Goal: Transaction & Acquisition: Purchase product/service

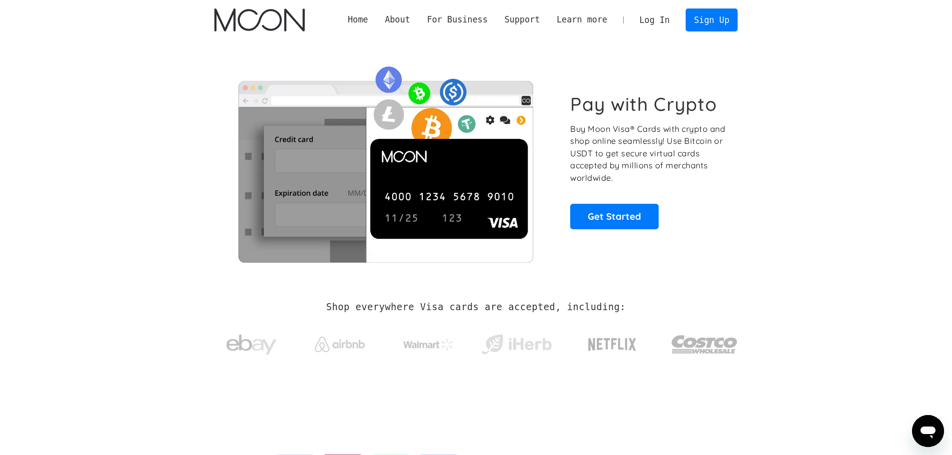
click at [646, 19] on link "Log In" at bounding box center [654, 20] width 47 height 22
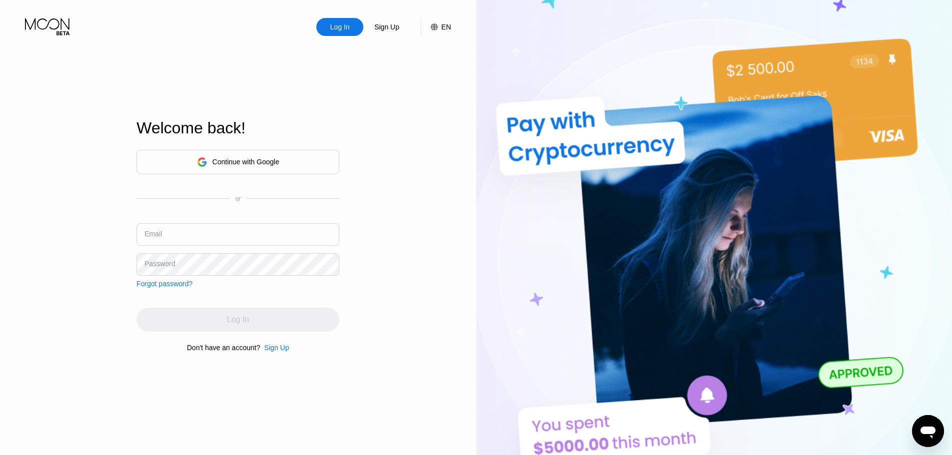
click at [220, 238] on input "text" at bounding box center [237, 234] width 203 height 22
paste input "ldbubzwy@tacoblastmail.com mlrmiytqS!2553 mlrmiytqS!2553_"
drag, startPoint x: 284, startPoint y: 238, endPoint x: 359, endPoint y: 238, distance: 74.5
click at [359, 238] on div "Log In Sign Up EN Language English Save Welcome back! Continue with Google or E…" at bounding box center [238, 250] width 476 height 501
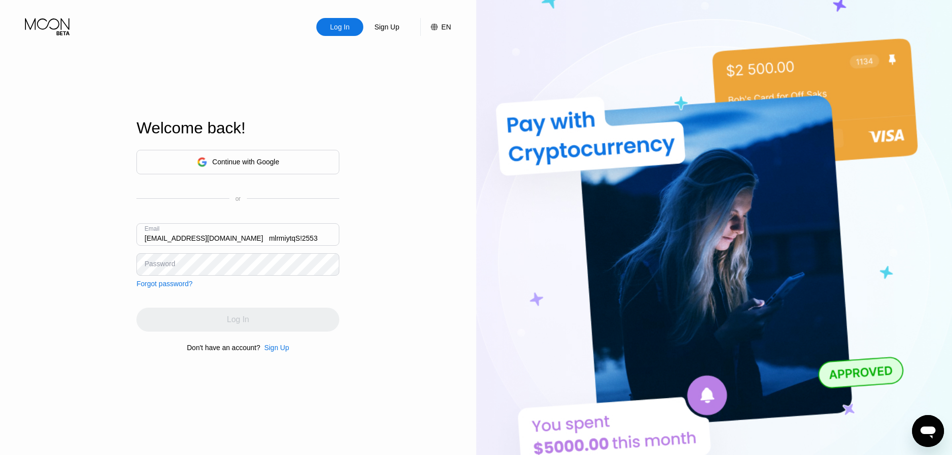
scroll to position [0, 0]
drag, startPoint x: 304, startPoint y: 237, endPoint x: 63, endPoint y: 237, distance: 240.4
click at [65, 237] on div "Log In Sign Up EN Language English Save Welcome back! Continue with Google or E…" at bounding box center [238, 250] width 476 height 501
click at [254, 240] on input "ldbubzwy@tacoblastmail.com mlrmiytqS!2553" at bounding box center [237, 234] width 203 height 22
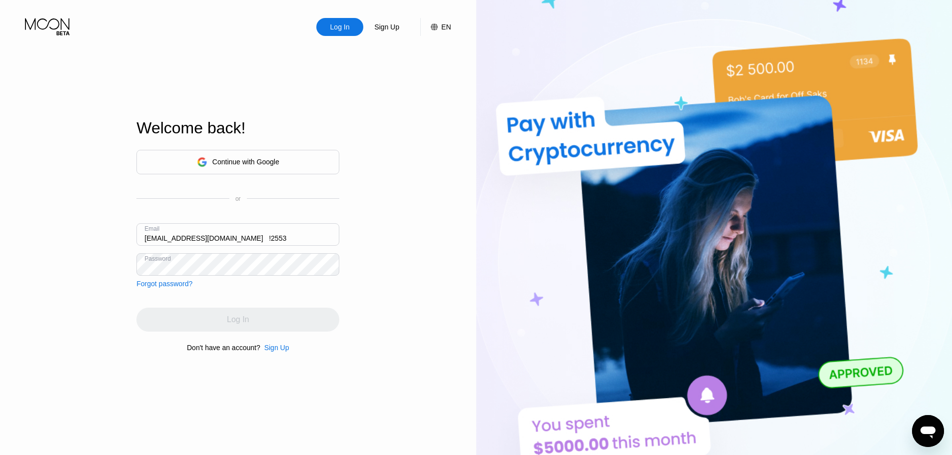
drag, startPoint x: 295, startPoint y: 237, endPoint x: 235, endPoint y: 239, distance: 60.0
click at [235, 239] on input "ldbubzwy@tacoblastmail.com !2553" at bounding box center [237, 234] width 203 height 22
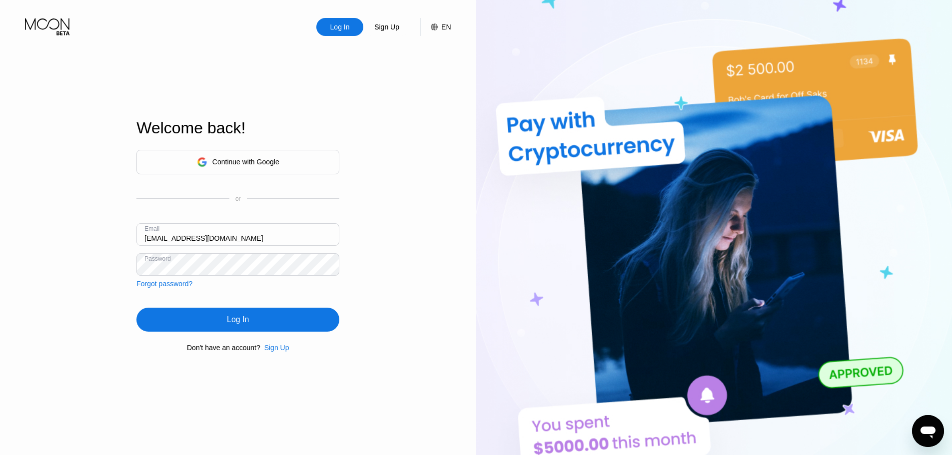
type input "[EMAIL_ADDRESS][DOMAIN_NAME]"
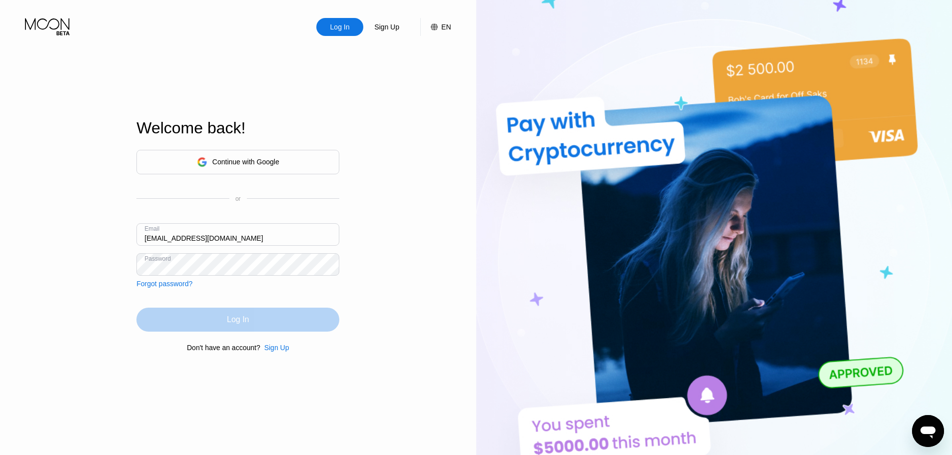
click at [261, 321] on div "Log In" at bounding box center [237, 320] width 203 height 24
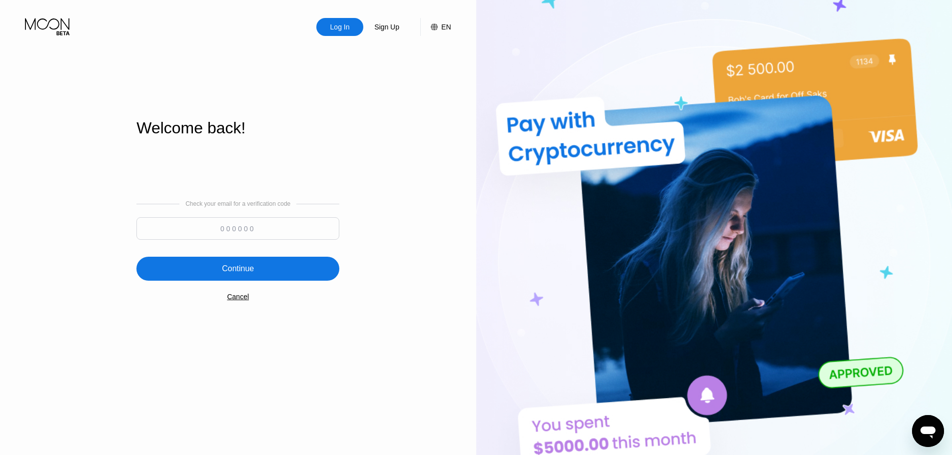
click at [273, 230] on input at bounding box center [237, 228] width 203 height 22
paste input "323280"
type input "323280"
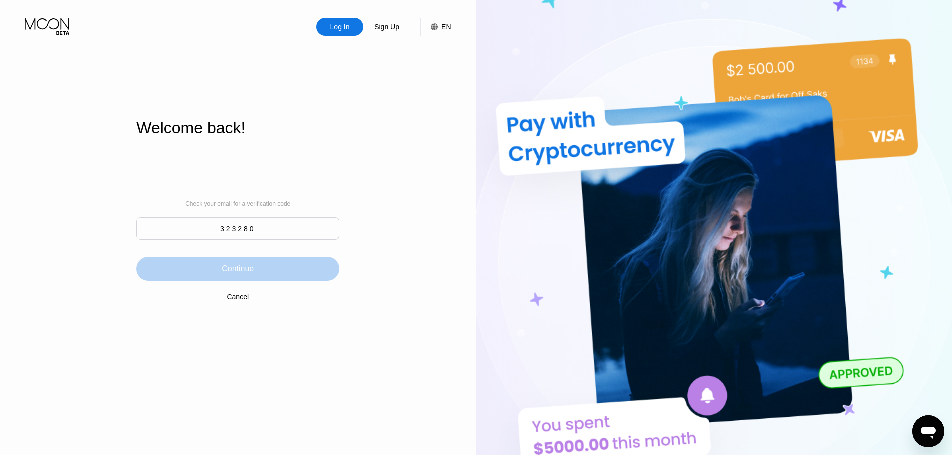
click at [272, 264] on div "Continue" at bounding box center [237, 269] width 203 height 24
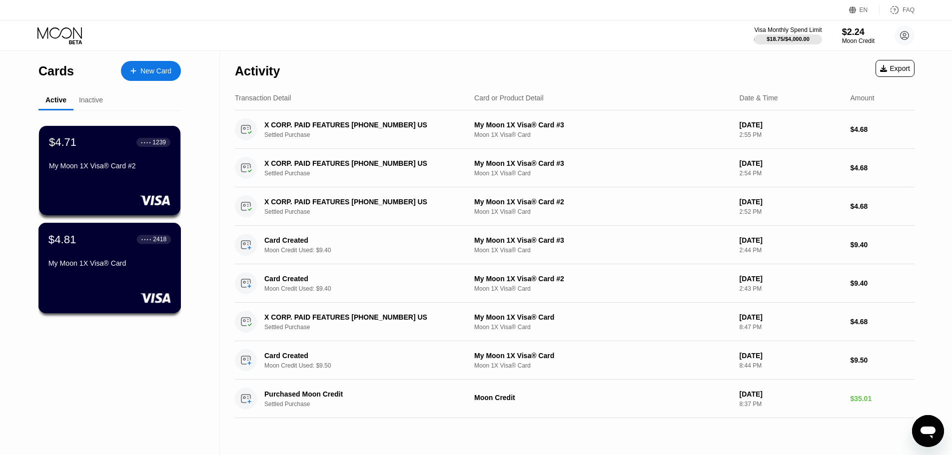
click at [130, 262] on div "My Moon 1X Visa® Card" at bounding box center [109, 263] width 122 height 8
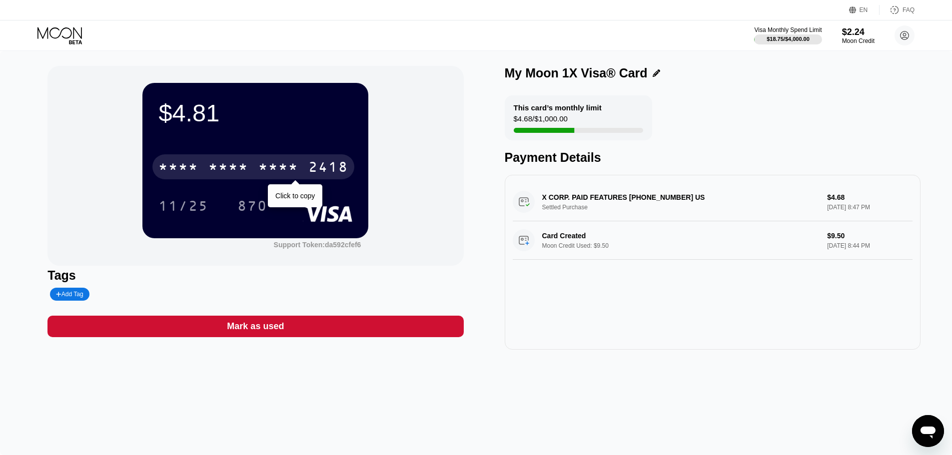
click at [259, 172] on div "* * * *" at bounding box center [278, 168] width 40 height 16
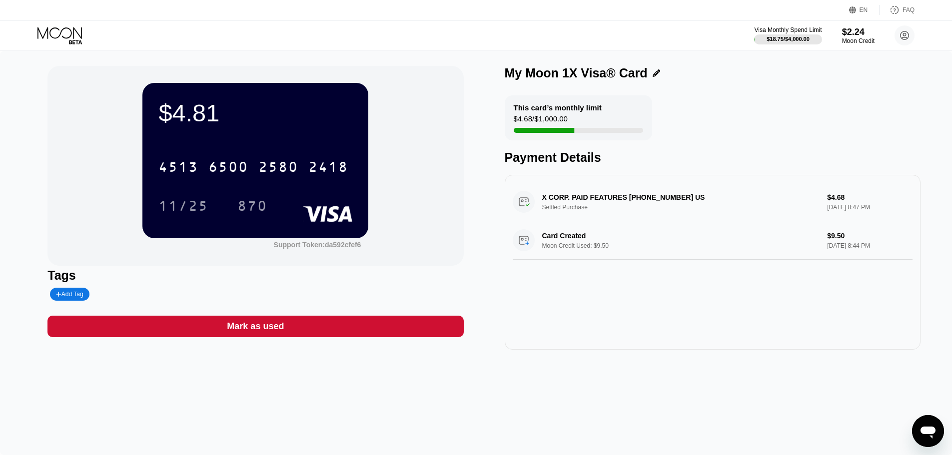
click at [74, 34] on icon at bounding box center [59, 32] width 44 height 11
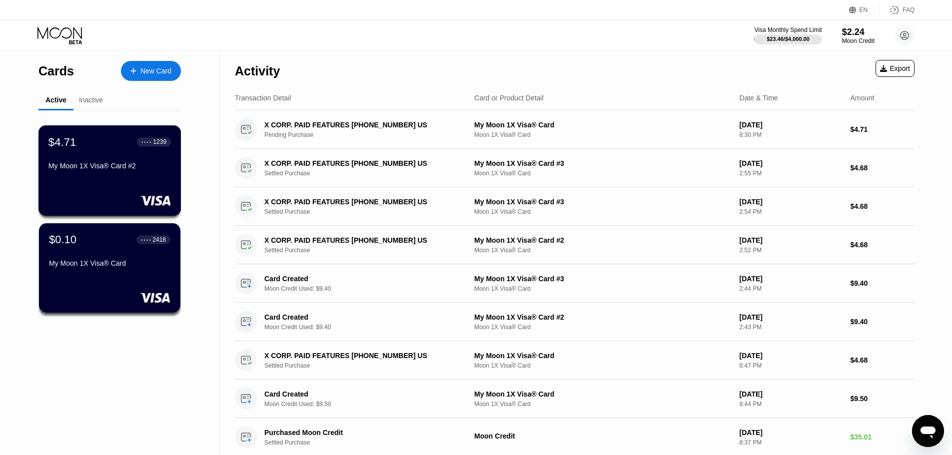
click at [109, 158] on div "$4.71 ● ● ● ● 1239 My Moon 1X Visa® Card #2" at bounding box center [109, 154] width 122 height 38
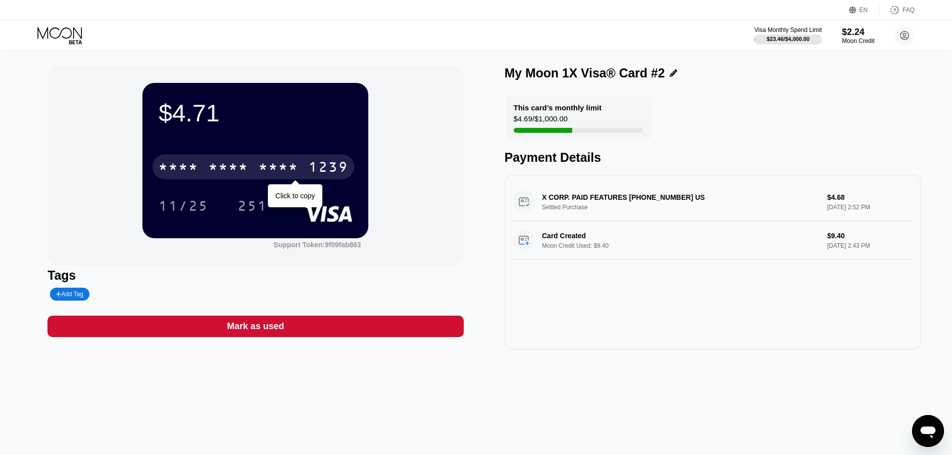
click at [287, 164] on div "* * * *" at bounding box center [278, 168] width 40 height 16
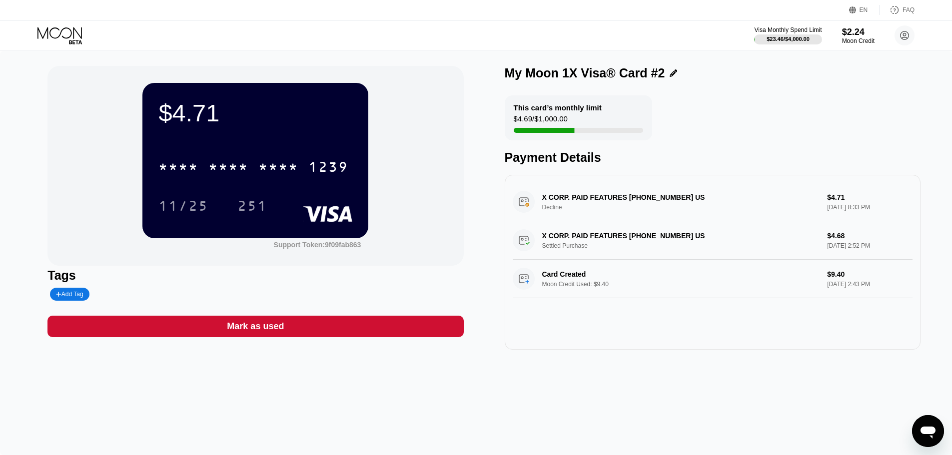
click at [72, 37] on icon at bounding box center [60, 35] width 46 height 17
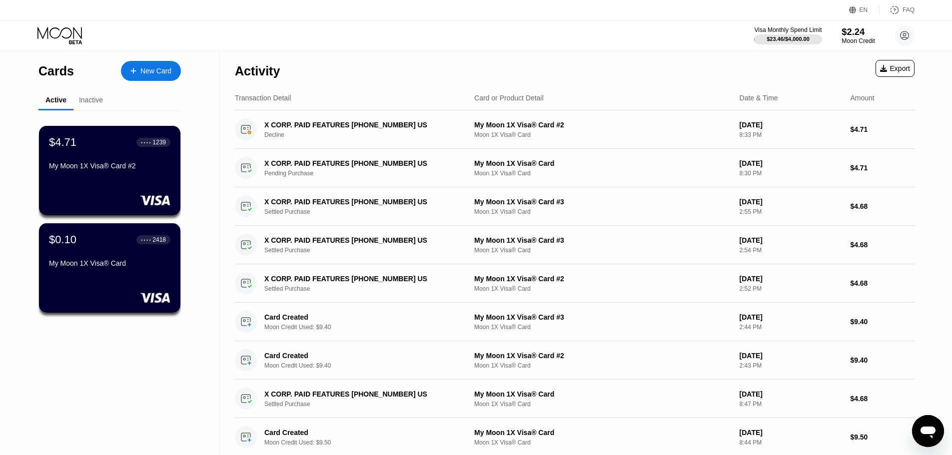
click at [855, 29] on div "$2.24" at bounding box center [858, 31] width 33 height 10
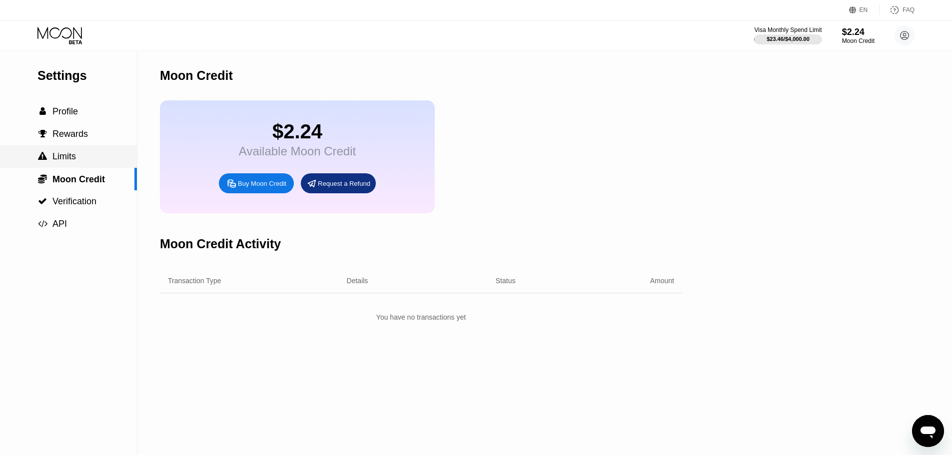
click at [55, 159] on span "Limits" at bounding box center [63, 156] width 23 height 10
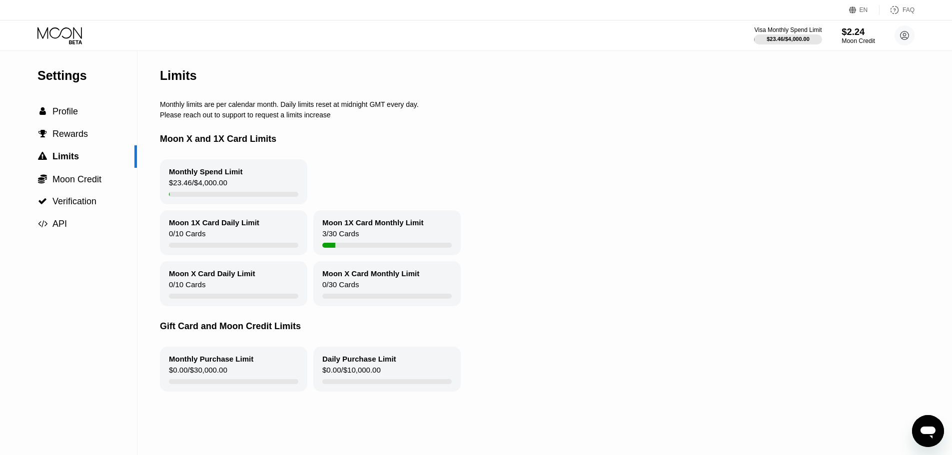
click at [852, 36] on div "$2.24" at bounding box center [858, 31] width 33 height 10
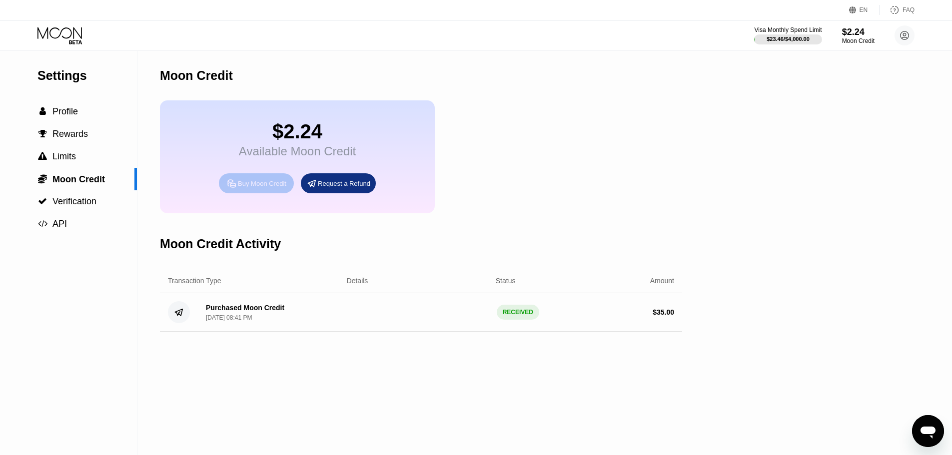
click at [239, 188] on div "Buy Moon Credit" at bounding box center [262, 183] width 48 height 8
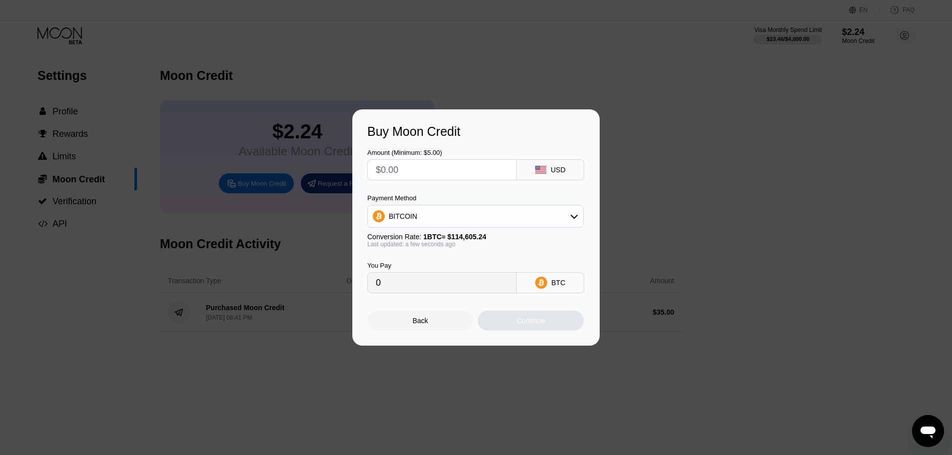
click at [427, 219] on div "BITCOIN" at bounding box center [475, 216] width 215 height 20
click at [407, 265] on span "USDT on TRON" at bounding box center [416, 266] width 50 height 8
type input "0.00"
click at [410, 170] on input "text" at bounding box center [442, 170] width 132 height 20
type input "$1"
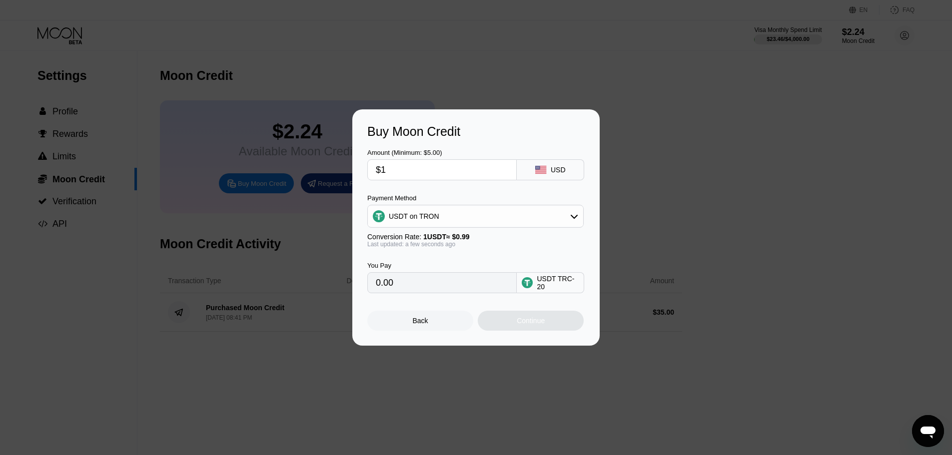
type input "1.01"
type input "$11"
type input "11.11"
type input "$110"
type input "111.11"
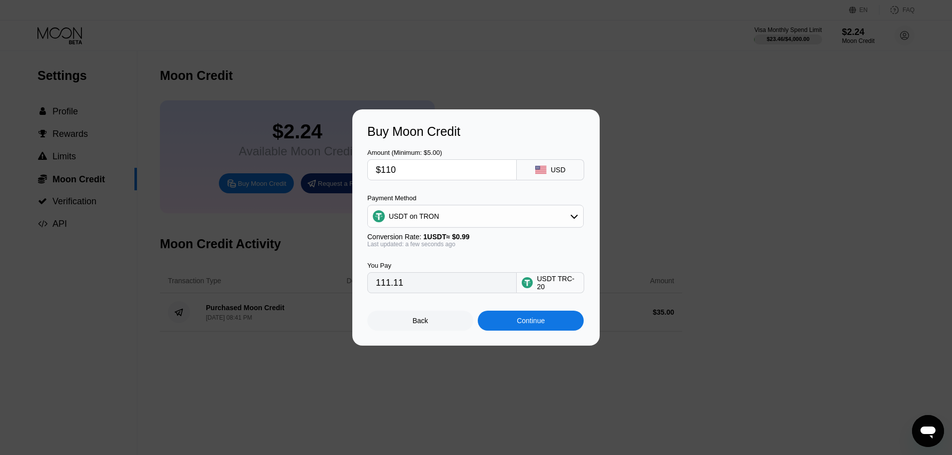
type input "$110"
click at [496, 329] on div "Continue" at bounding box center [531, 321] width 106 height 20
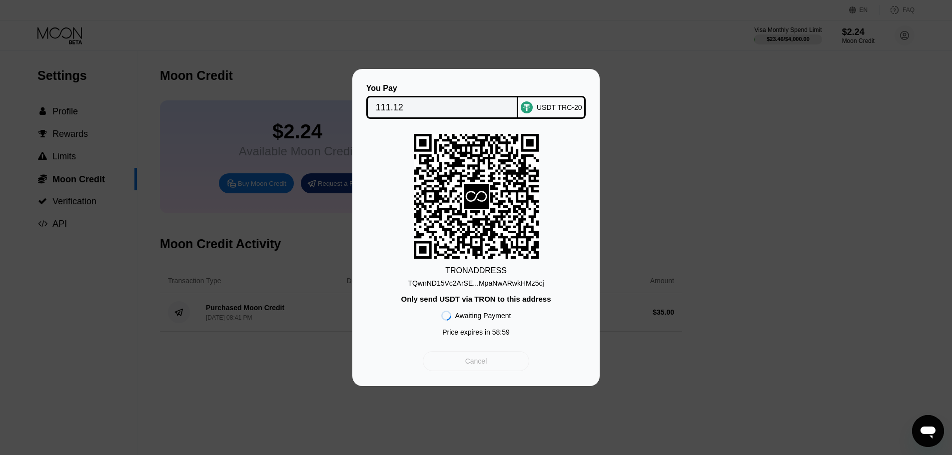
click at [489, 367] on div "Cancel" at bounding box center [476, 361] width 106 height 20
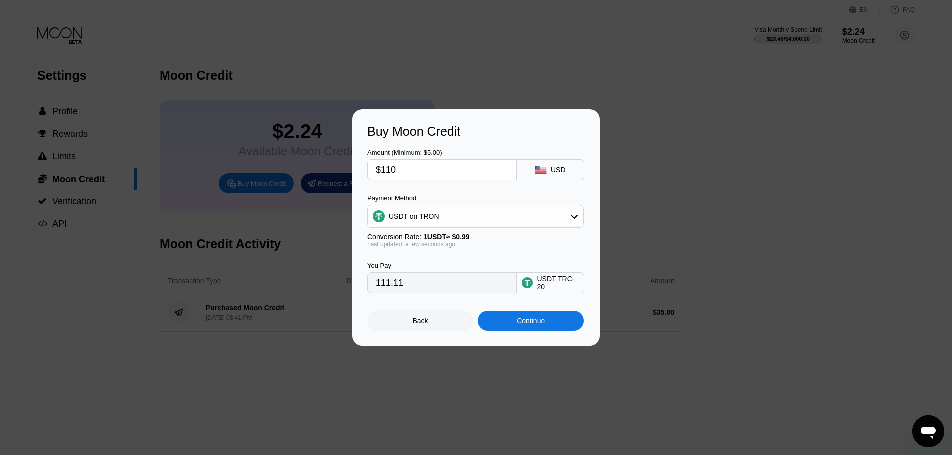
click at [401, 169] on input "$110" at bounding box center [442, 170] width 132 height 20
type input "$11"
type input "11.11"
type input "$1"
type input "1.01"
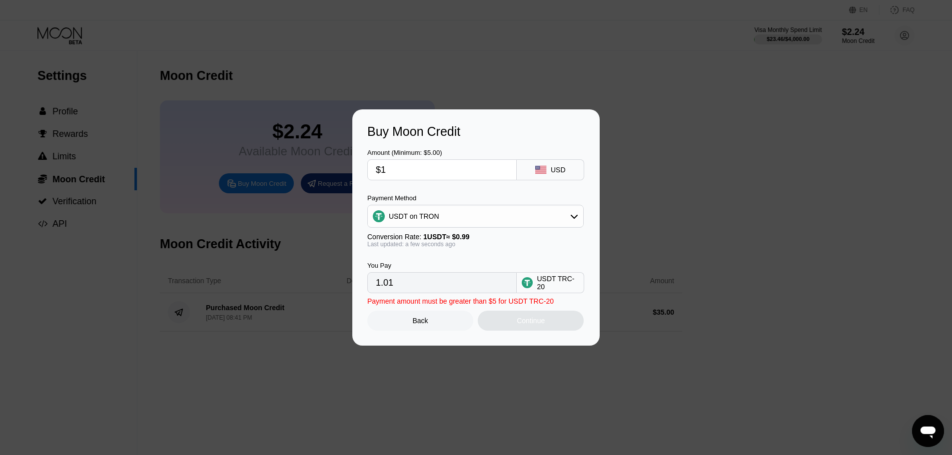
type input "$10"
type input "10.10"
type input "$108"
type input "109.09"
type input "$108"
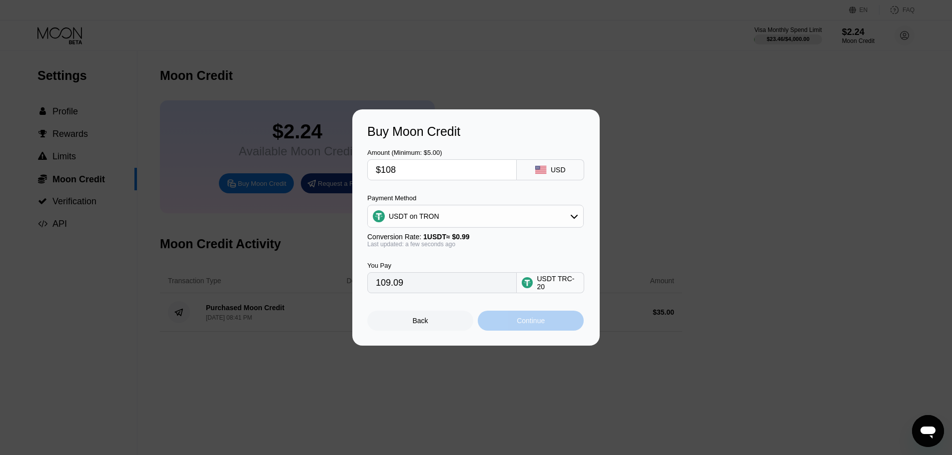
click at [492, 316] on div "Continue" at bounding box center [531, 321] width 106 height 20
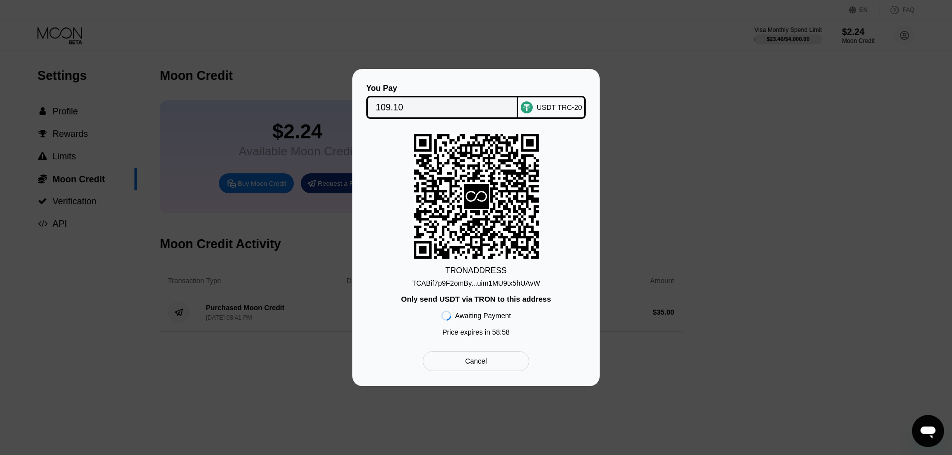
click at [409, 106] on input "109.10" at bounding box center [442, 107] width 133 height 20
click at [495, 283] on div "TCABif7p9F2omBy...uim1MU9tx5hUAvW" at bounding box center [476, 283] width 128 height 8
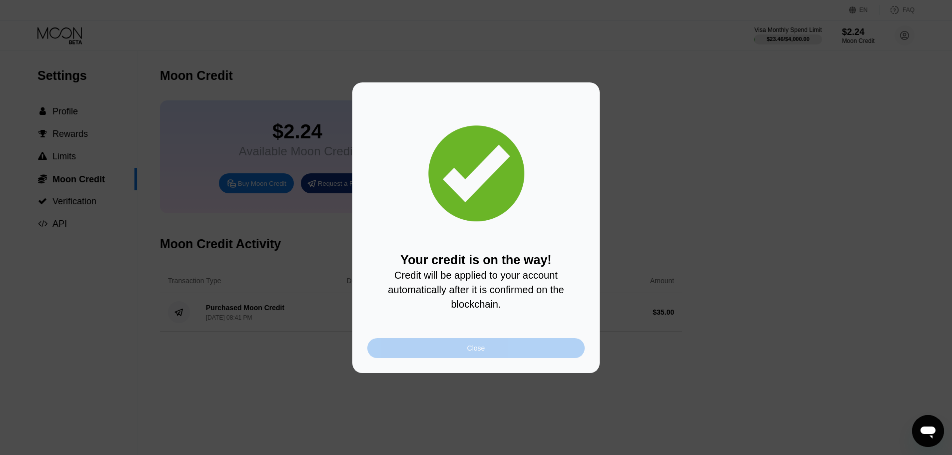
click at [491, 344] on div "Close" at bounding box center [475, 348] width 217 height 20
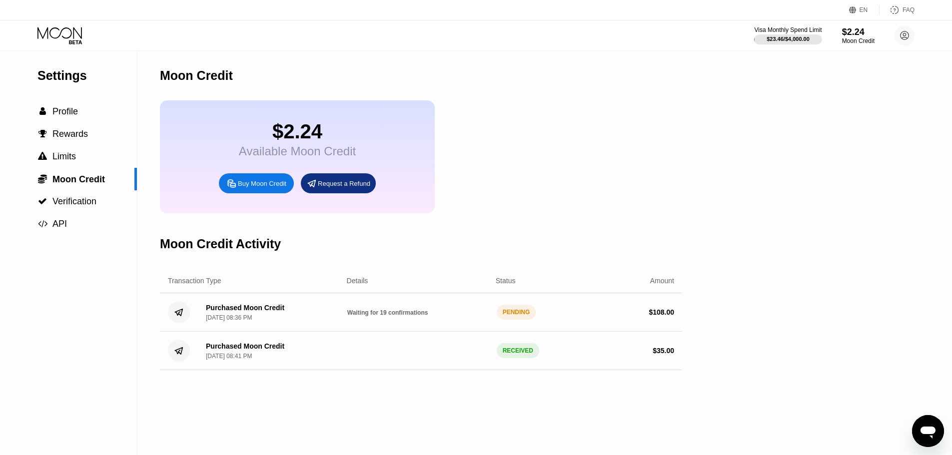
click at [80, 43] on icon at bounding box center [75, 42] width 13 height 4
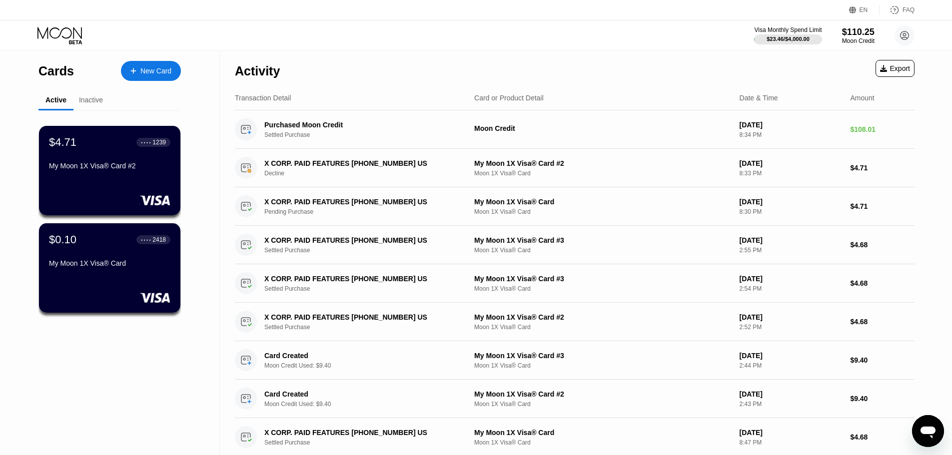
click at [140, 76] on div "New Card" at bounding box center [151, 71] width 60 height 20
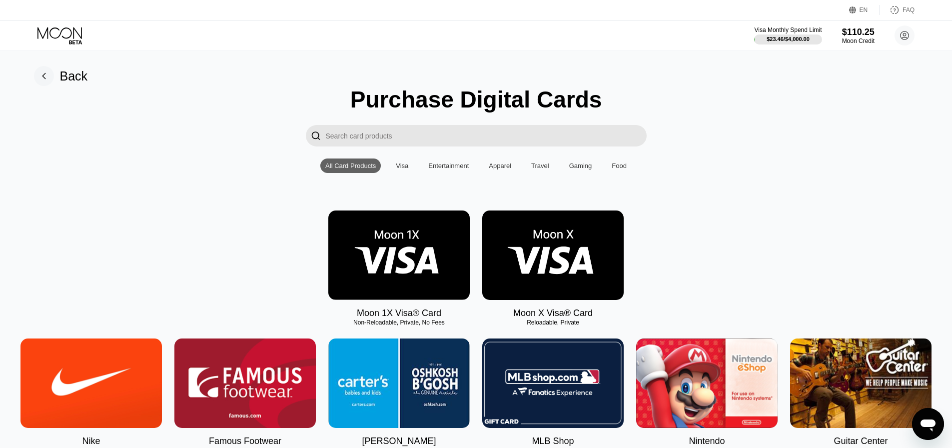
click at [356, 245] on img at bounding box center [398, 254] width 141 height 89
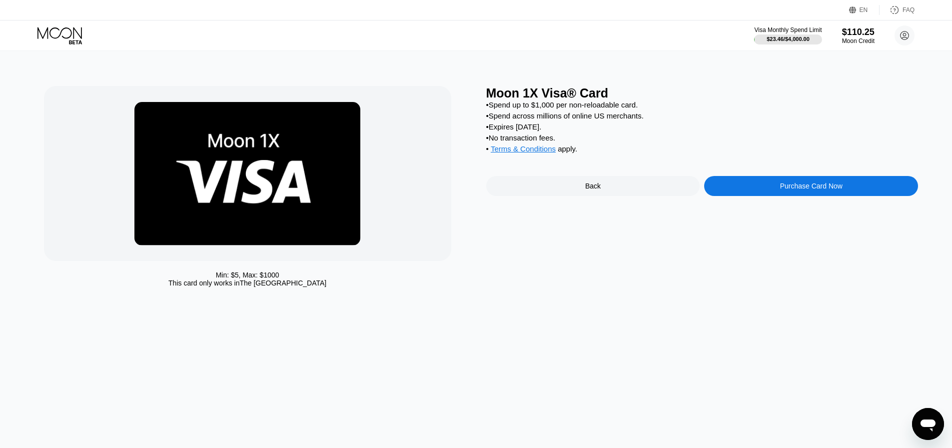
click at [754, 194] on div "Purchase Card Now" at bounding box center [811, 186] width 214 height 20
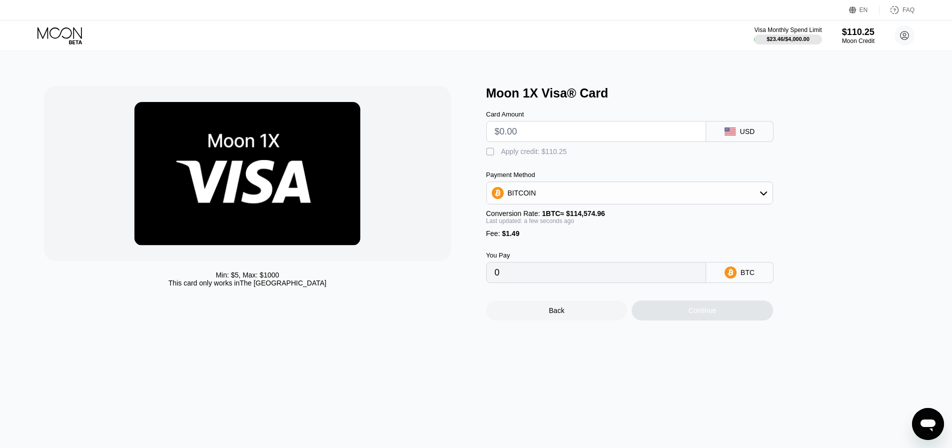
click at [541, 138] on input "text" at bounding box center [596, 131] width 203 height 20
type input "$9"
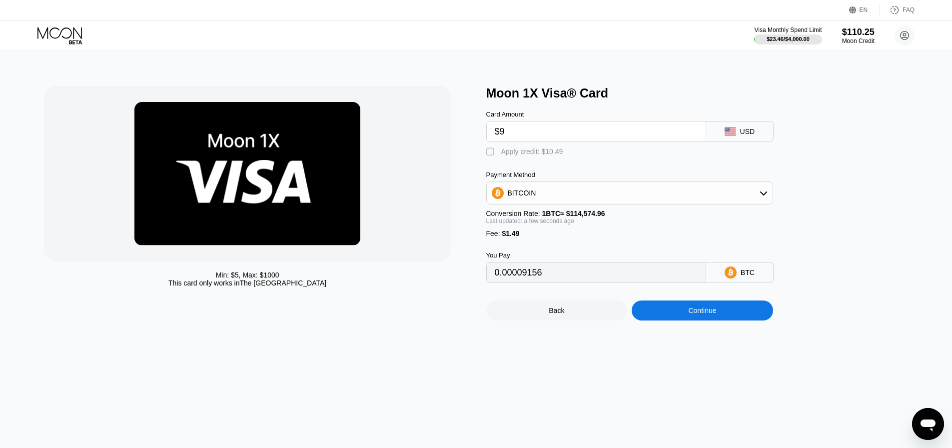
type input "0.00009156"
type input "$95"
type input "0.00084216"
type input "$9"
type input "0.00009156"
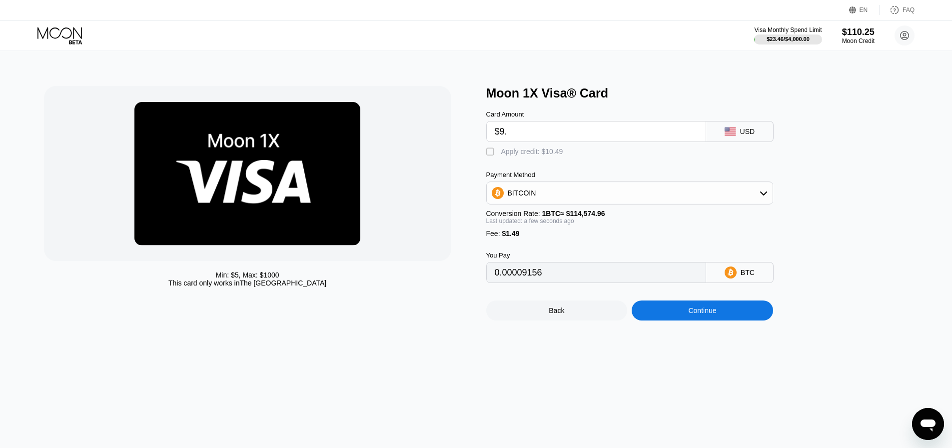
type input "$9.5"
type input "0.00009592"
type input "$9.5"
click at [509, 155] on div "Apply credit: $10.99" at bounding box center [532, 151] width 62 height 8
type input "0"
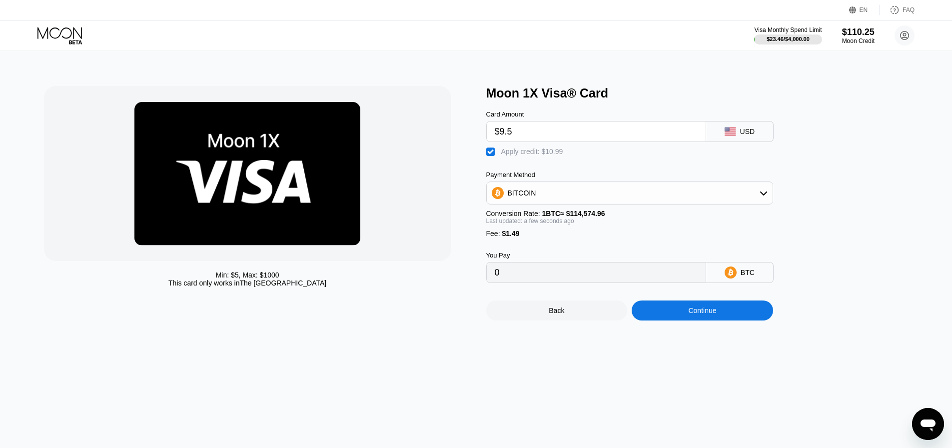
click at [674, 318] on div "Continue" at bounding box center [702, 310] width 141 height 20
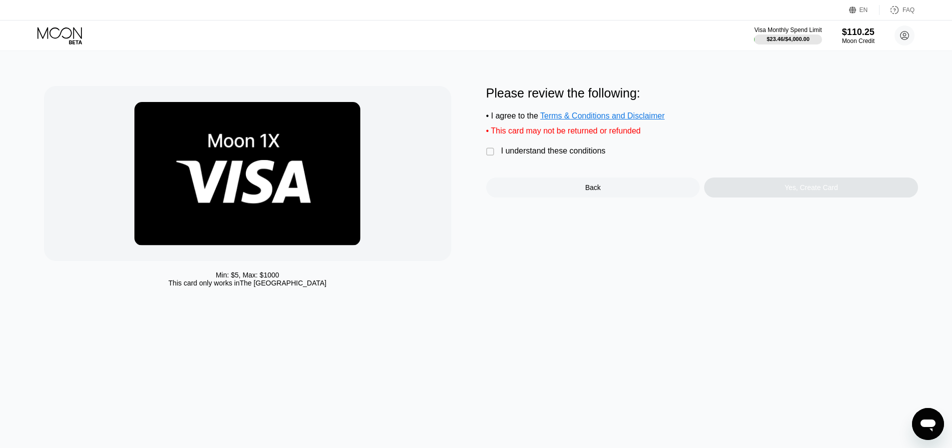
click at [521, 155] on div "I understand these conditions" at bounding box center [553, 150] width 104 height 9
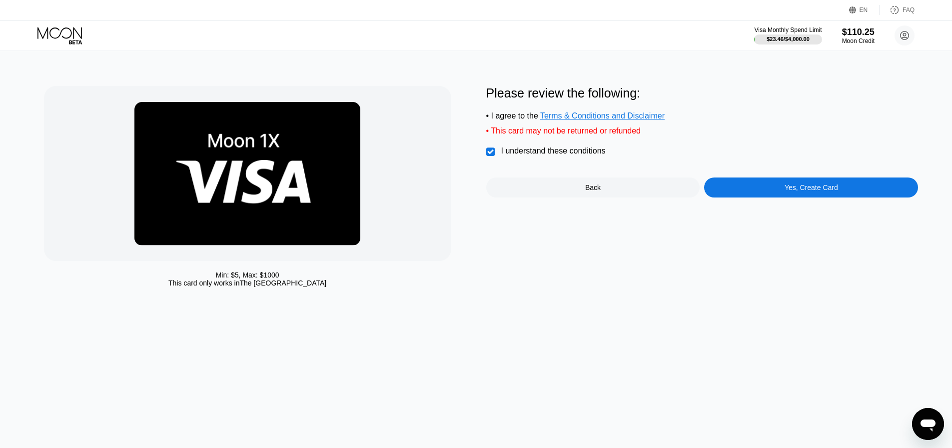
click at [735, 195] on div "Yes, Create Card" at bounding box center [811, 187] width 214 height 20
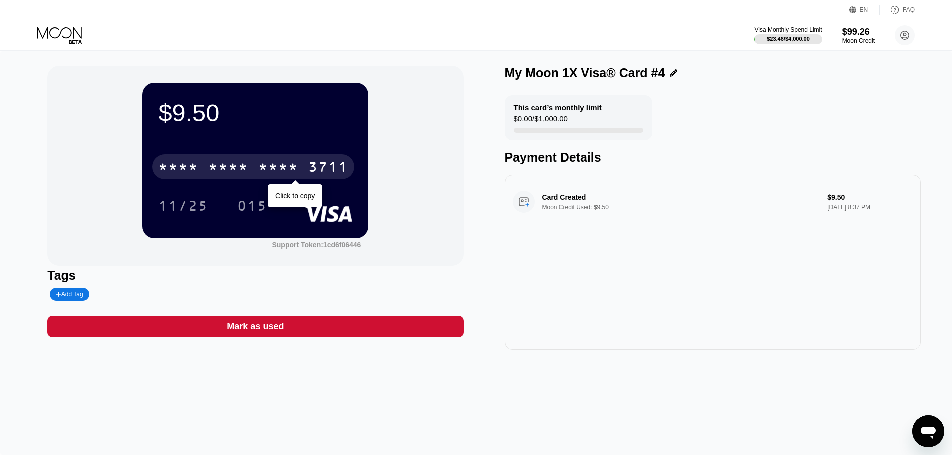
click at [264, 168] on div "* * * *" at bounding box center [278, 168] width 40 height 16
